Goal: Task Accomplishment & Management: Manage account settings

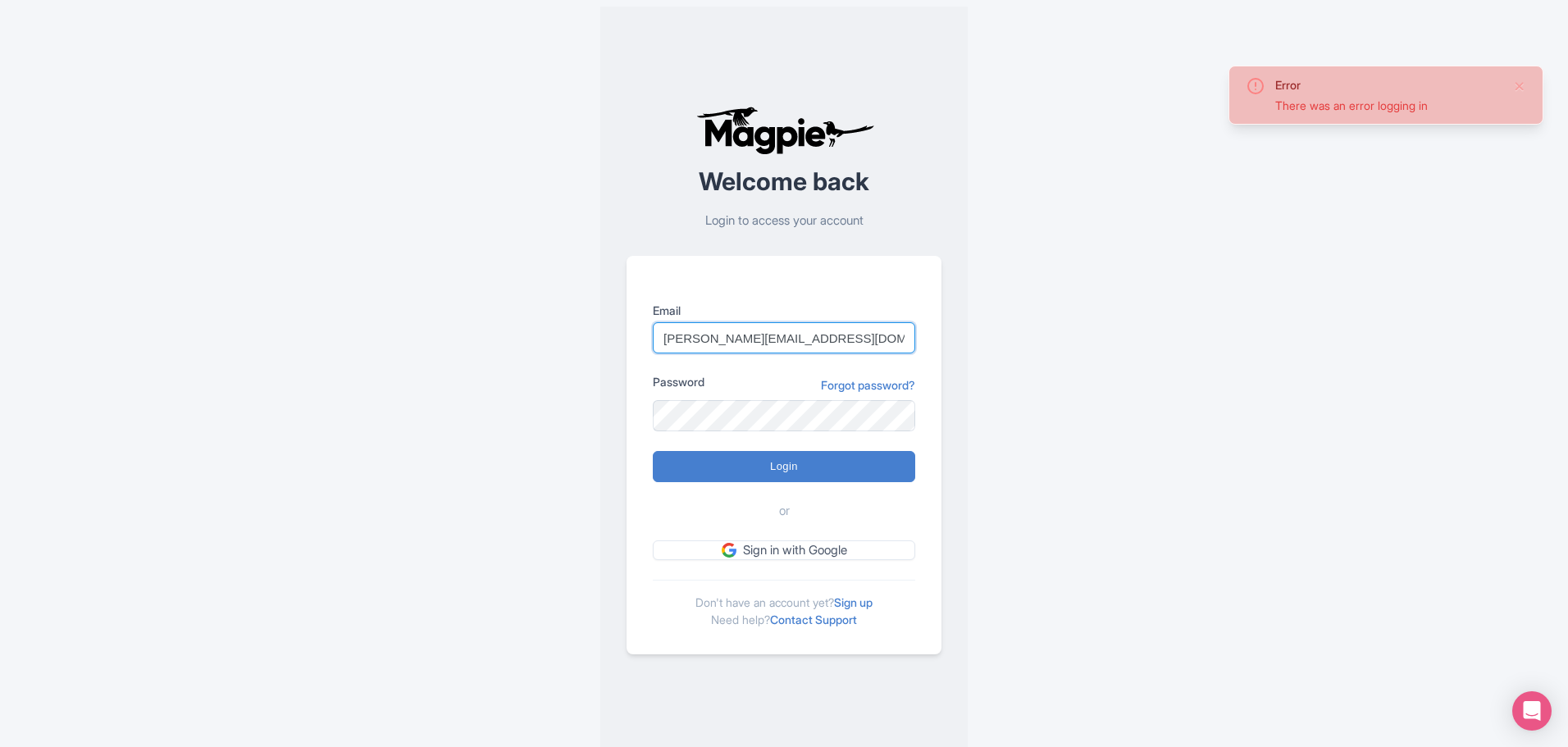
click at [653, 353] on div at bounding box center [653, 353] width 0 height 0
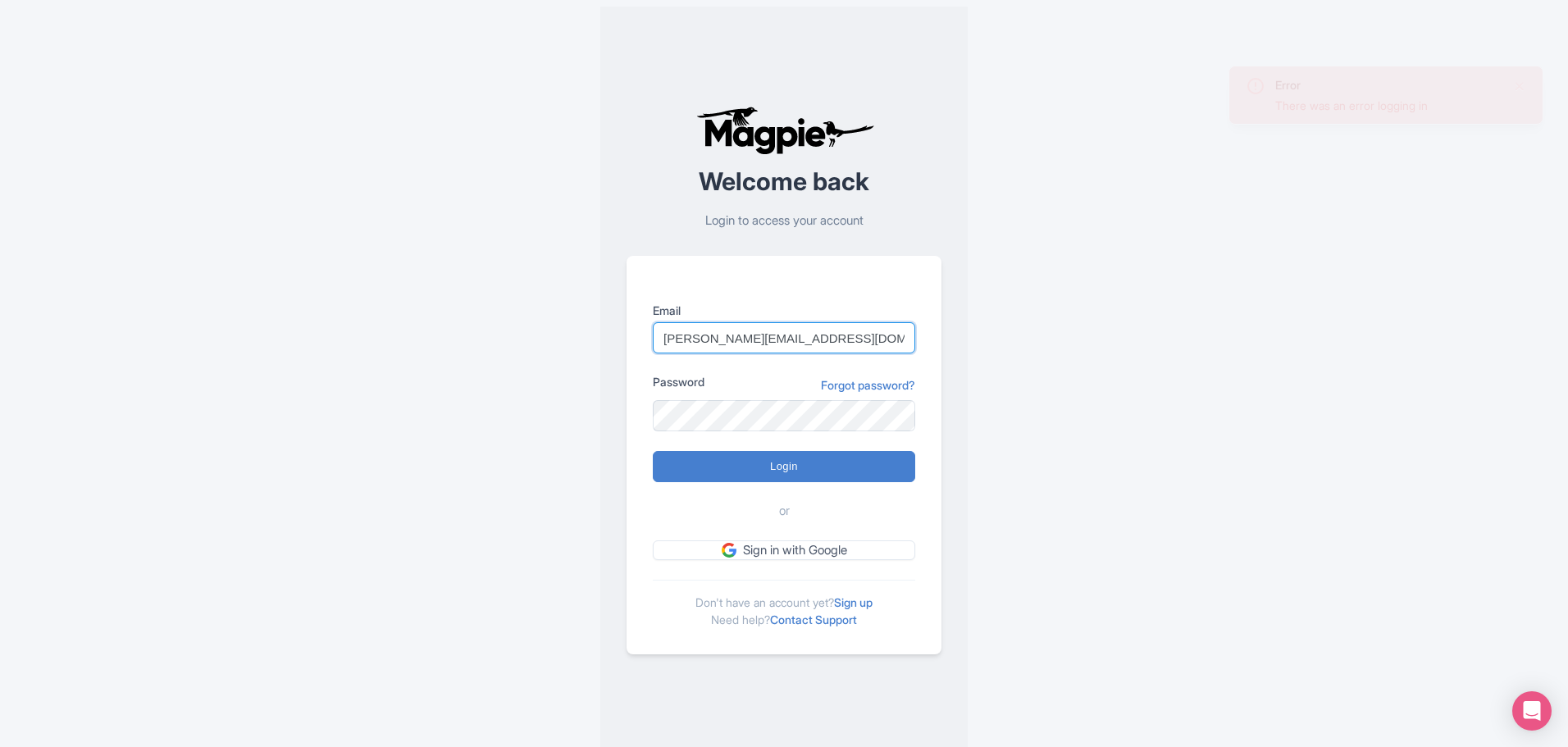
type input "[EMAIL_ADDRESS][DOMAIN_NAME]"
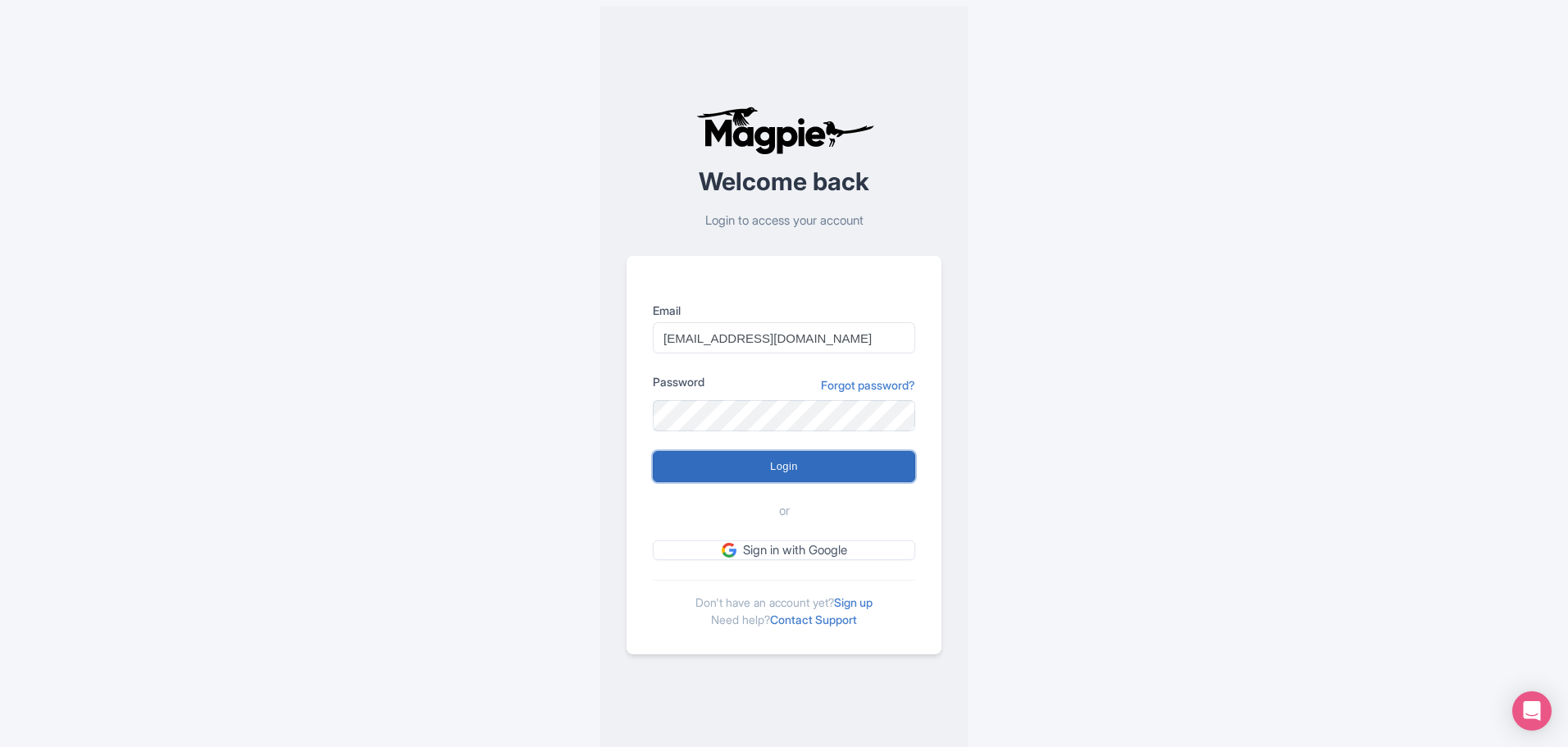
click at [815, 463] on input "Login" at bounding box center [783, 467] width 262 height 31
type input "Logging in..."
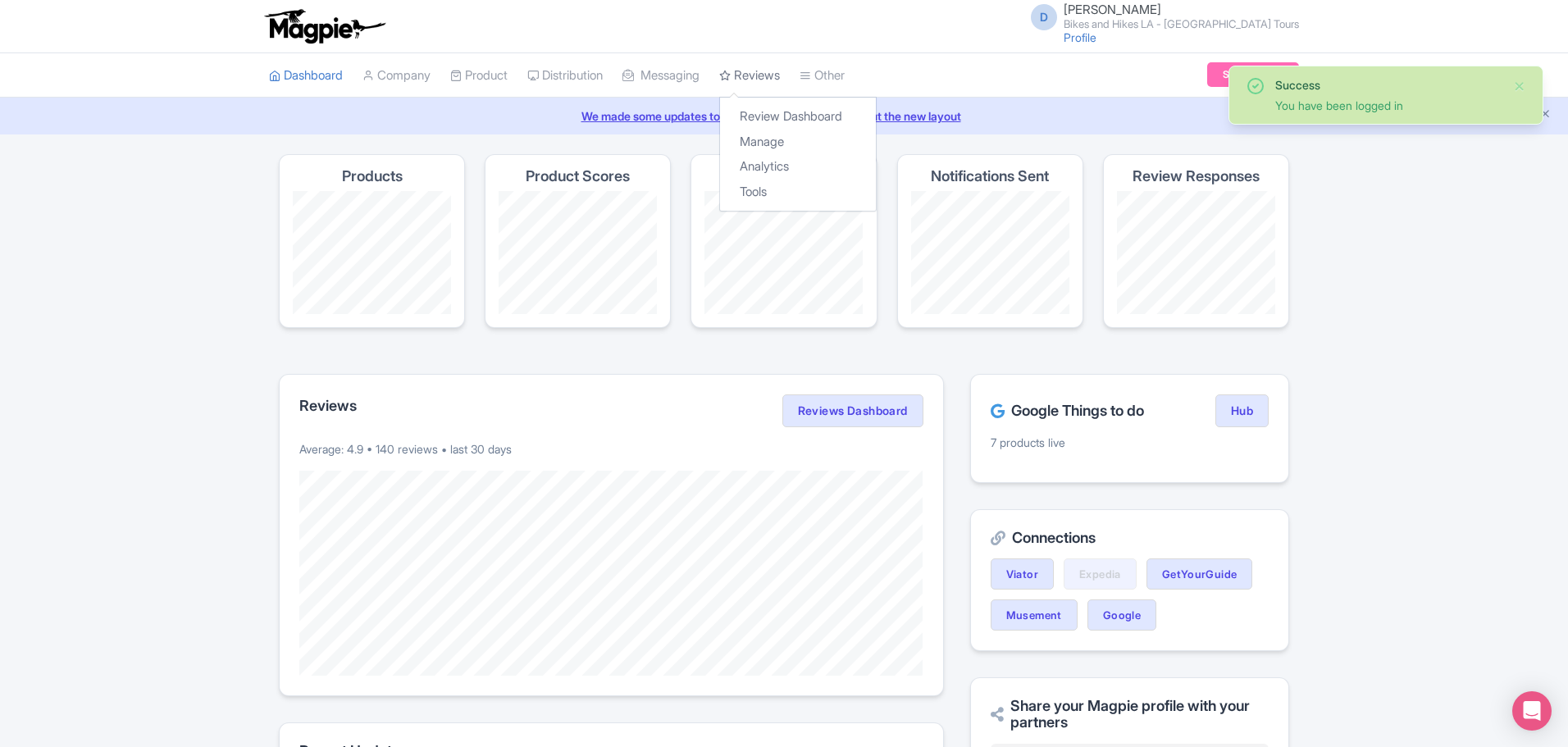
click at [759, 76] on link "Reviews" at bounding box center [750, 76] width 61 height 45
click at [793, 110] on link "Review Dashboard" at bounding box center [798, 117] width 156 height 26
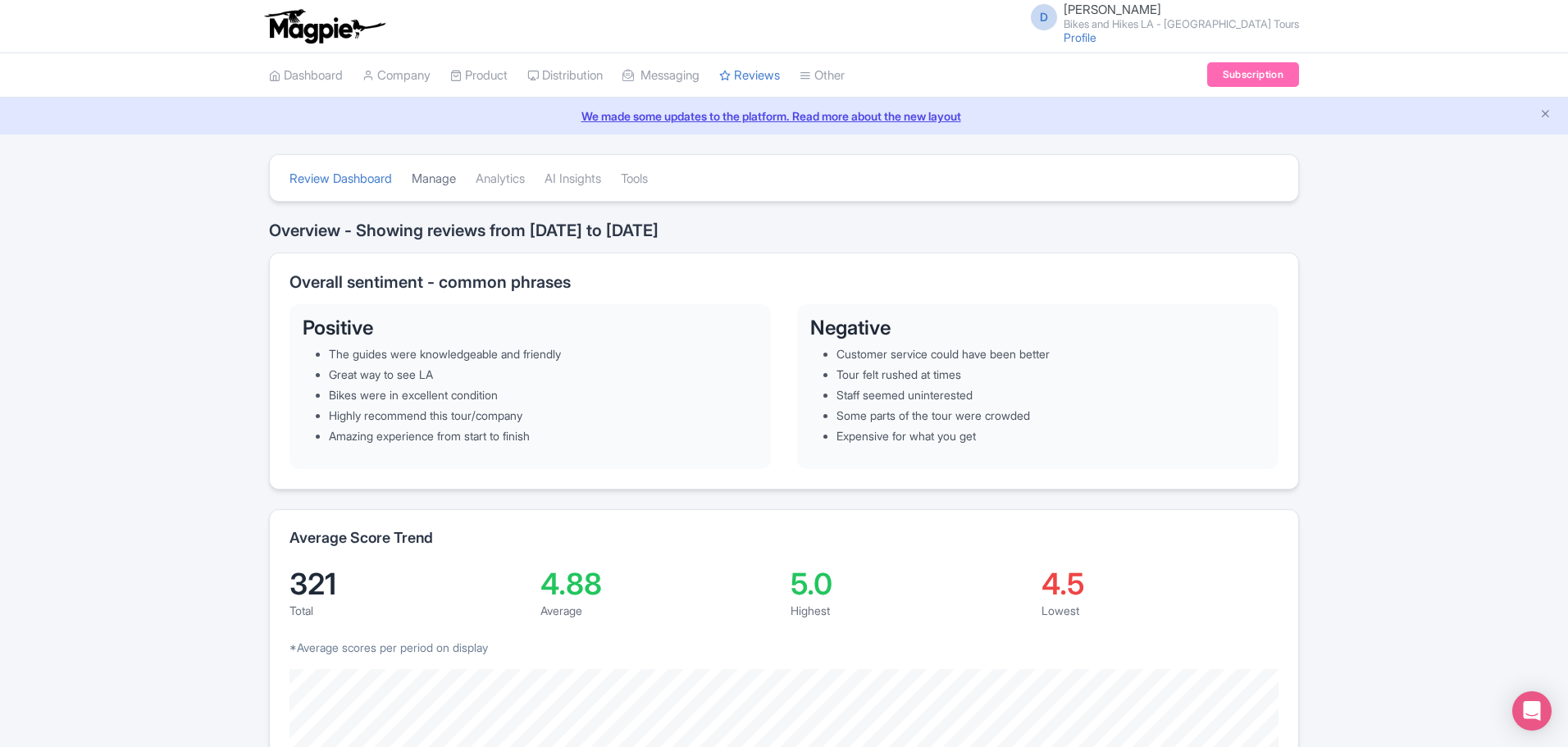
click at [446, 172] on link "Manage" at bounding box center [433, 180] width 44 height 45
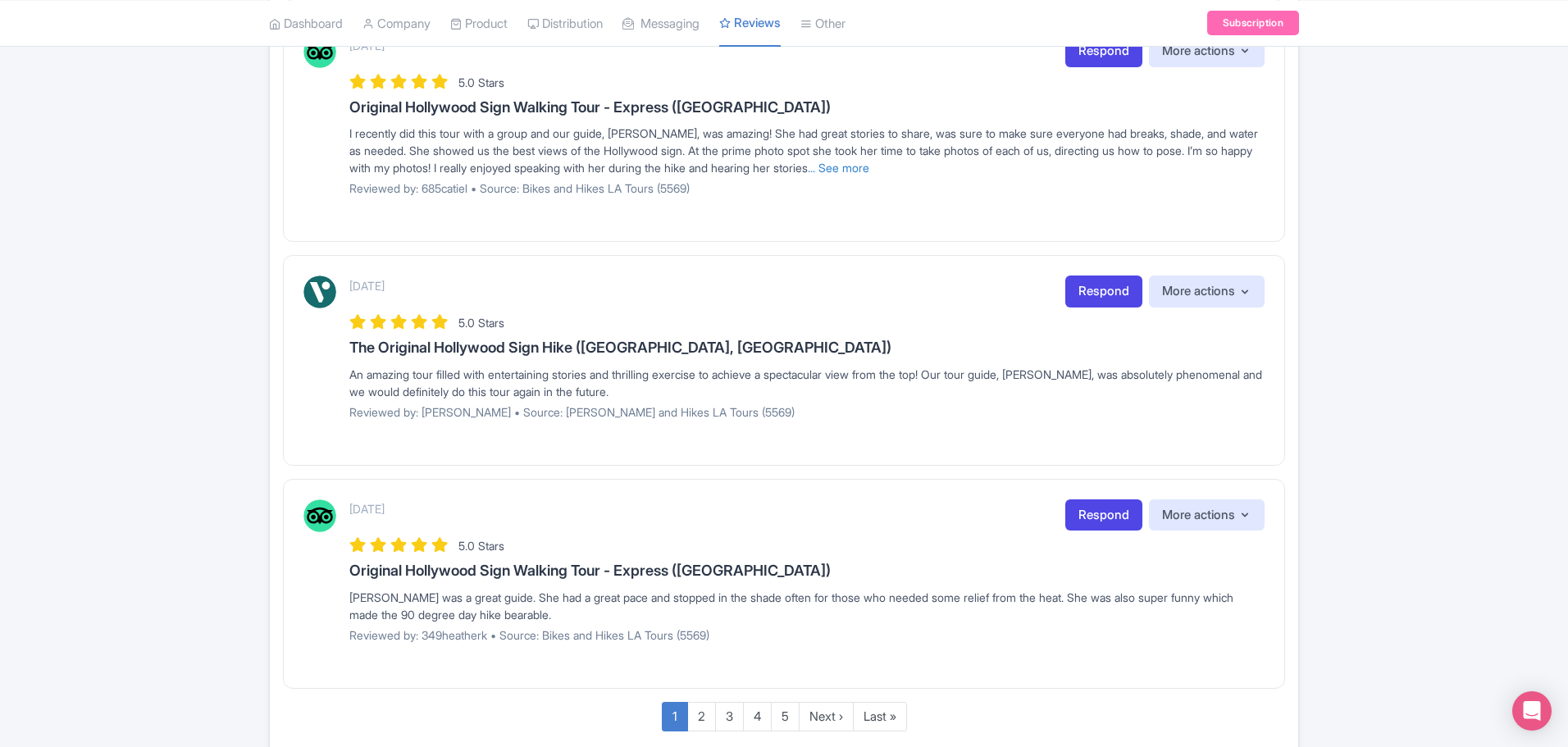
scroll to position [1804, 0]
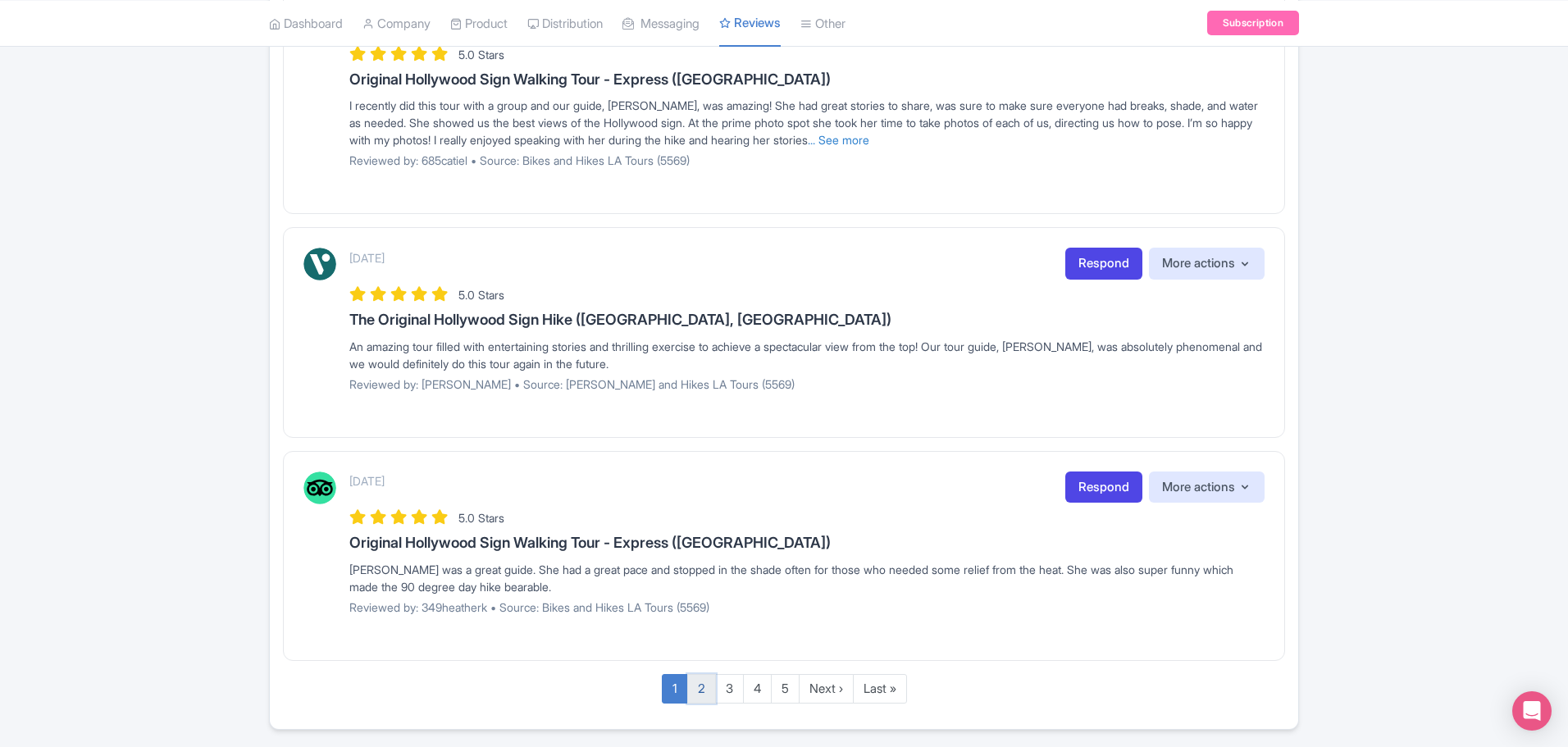
click at [701, 674] on link "2" at bounding box center [701, 689] width 28 height 30
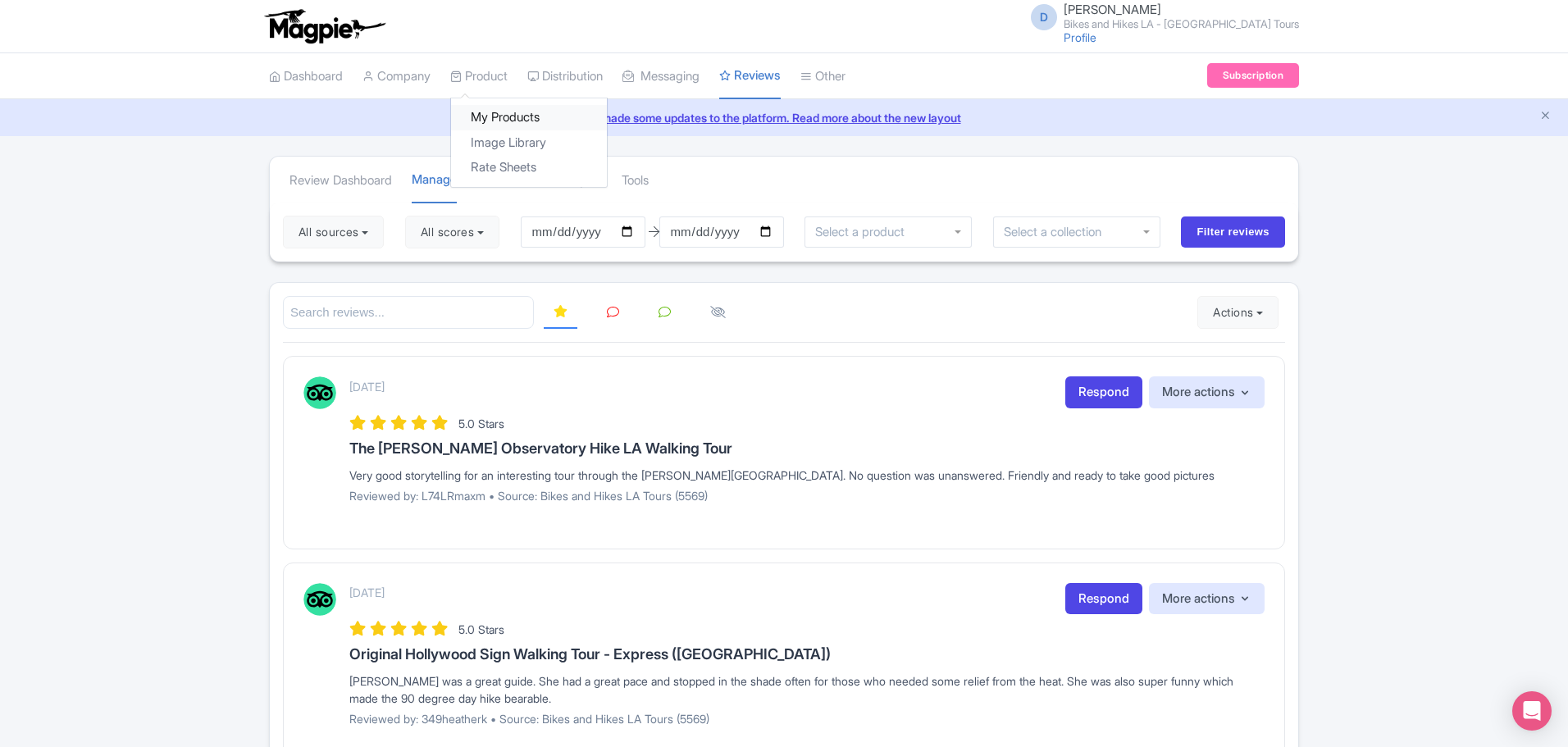
click at [492, 119] on link "My Products" at bounding box center [529, 118] width 156 height 26
